Goal: Navigation & Orientation: Understand site structure

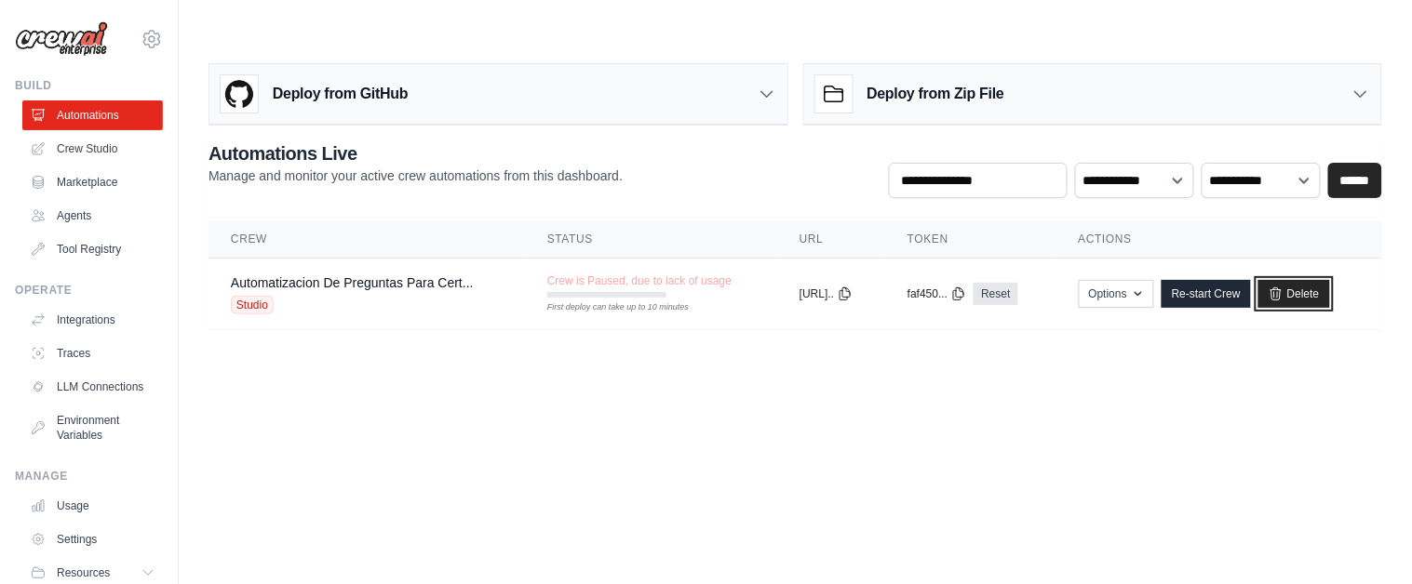
drag, startPoint x: 1319, startPoint y: 258, endPoint x: 776, endPoint y: 67, distance: 575.1
click at [1319, 280] on link "Delete" at bounding box center [1294, 294] width 72 height 28
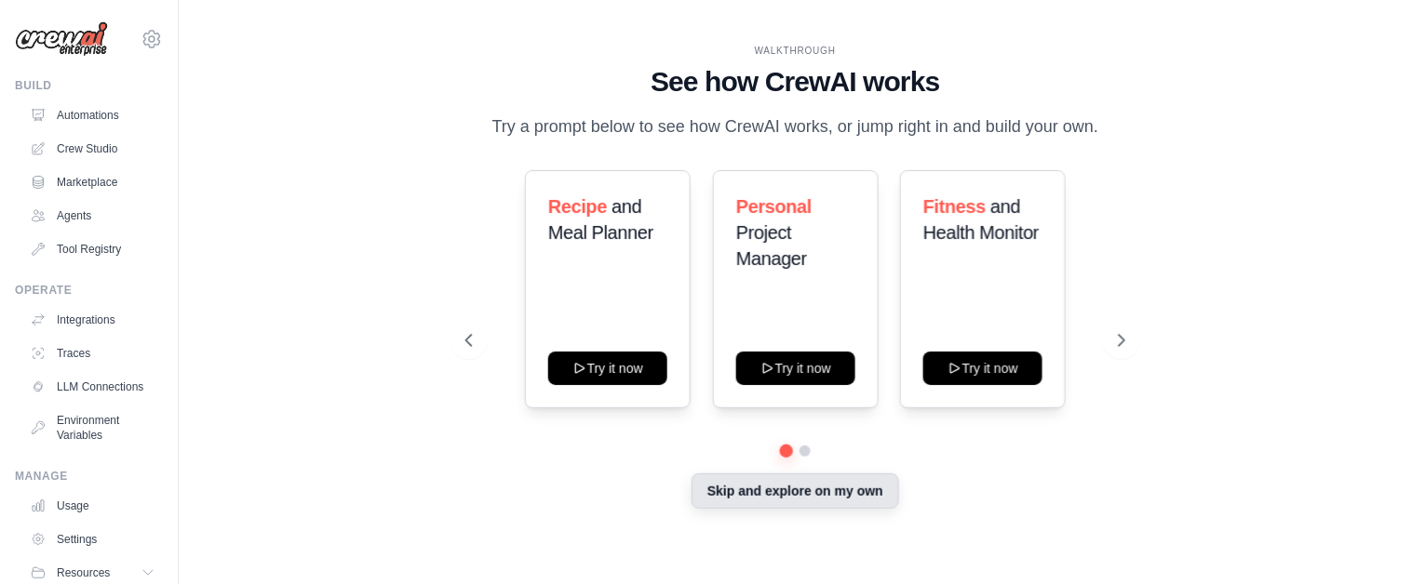
click at [806, 490] on button "Skip and explore on my own" at bounding box center [795, 491] width 208 height 35
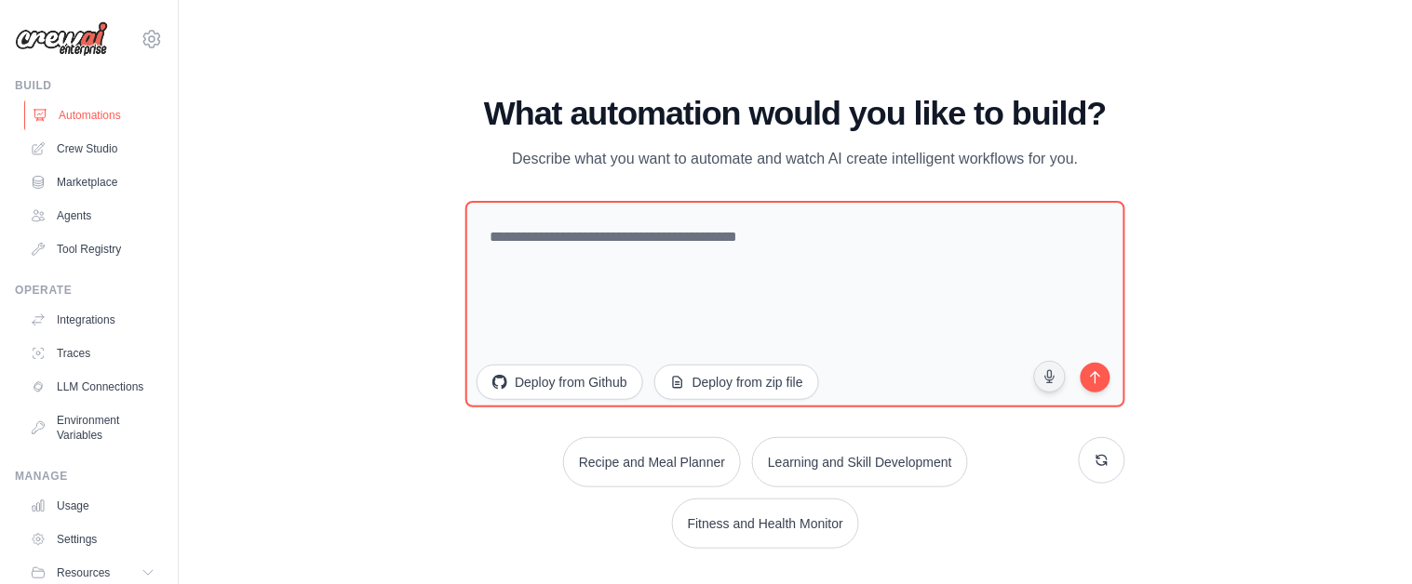
click at [87, 115] on link "Automations" at bounding box center [94, 116] width 141 height 30
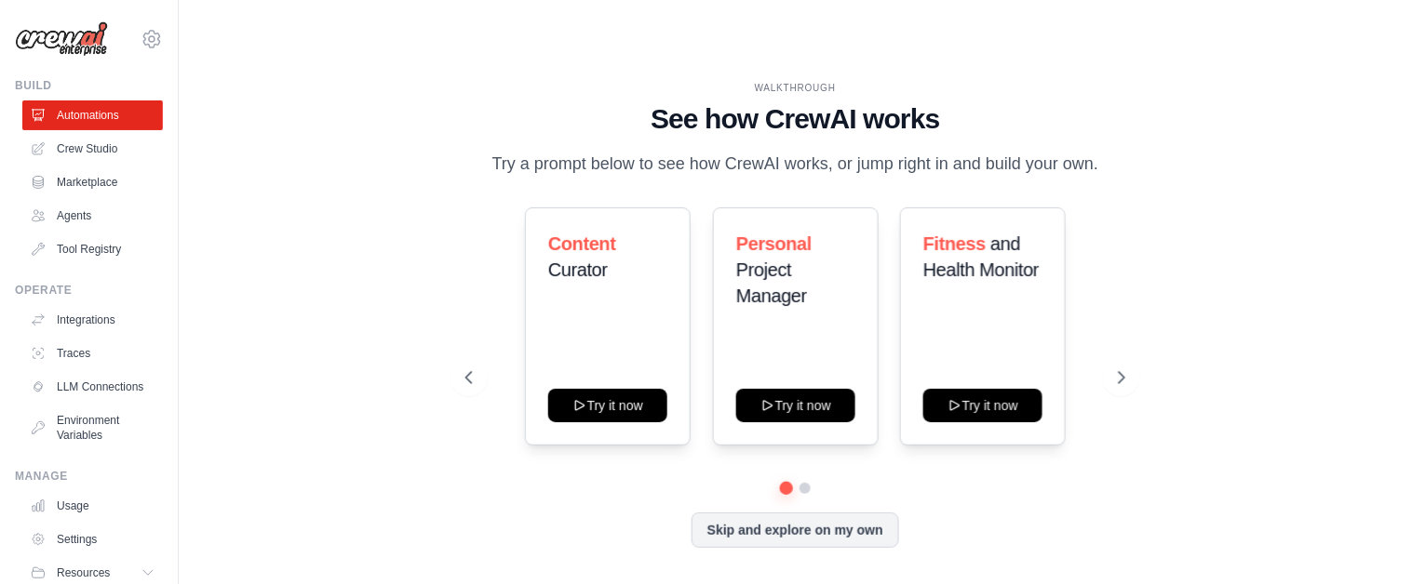
click at [76, 40] on img at bounding box center [61, 38] width 93 height 35
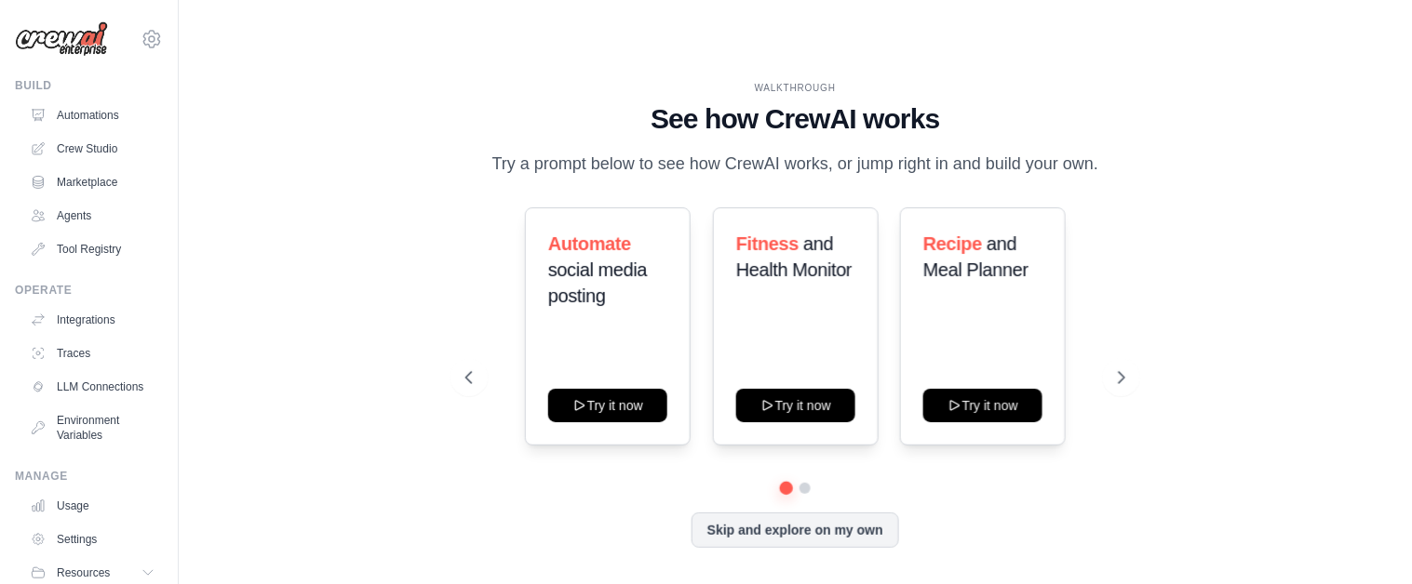
click at [81, 37] on img at bounding box center [61, 38] width 93 height 35
click at [806, 511] on button "Skip and explore on my own" at bounding box center [795, 528] width 208 height 35
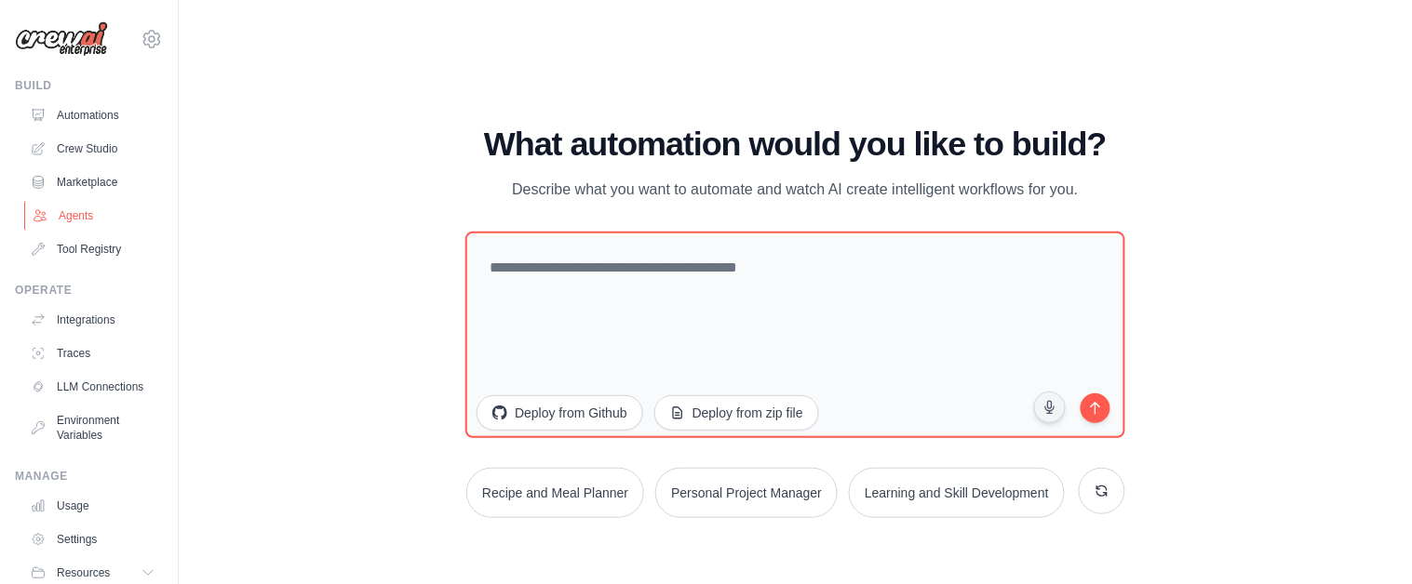
click at [56, 209] on link "Agents" at bounding box center [94, 216] width 141 height 30
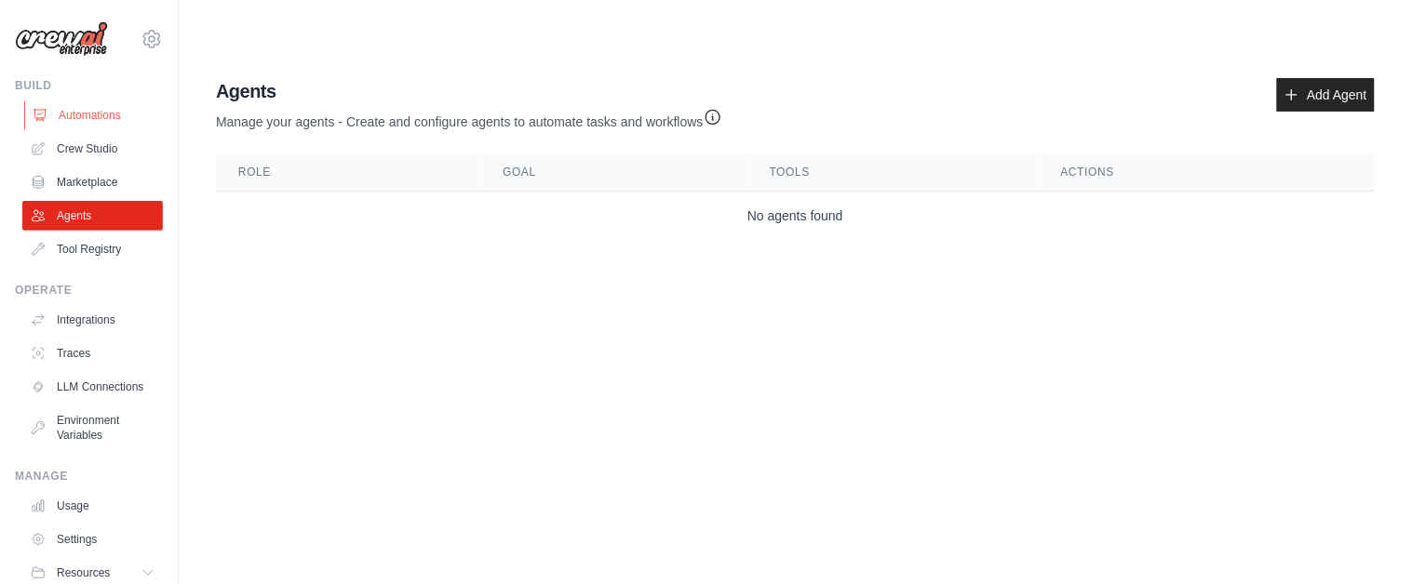
click at [80, 108] on link "Automations" at bounding box center [94, 116] width 141 height 30
